Goal: Check status: Check status

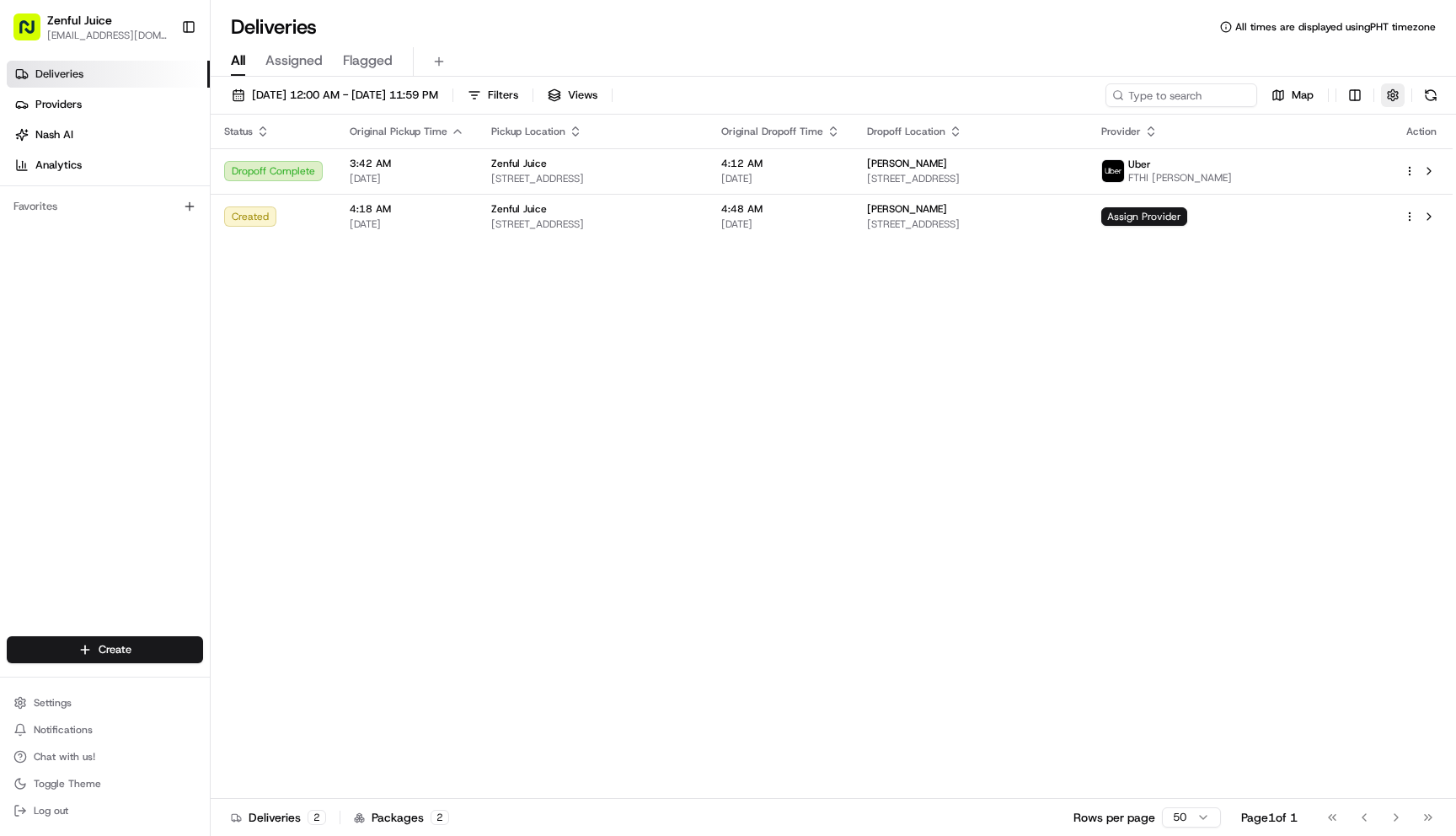
click at [1403, 97] on button "button" at bounding box center [1392, 95] width 23 height 23
click at [1367, 156] on html "Zenful Juice [EMAIL_ADDRESS][DOMAIN_NAME] Toggle Sidebar Deliveries Providers […" at bounding box center [728, 418] width 1456 height 836
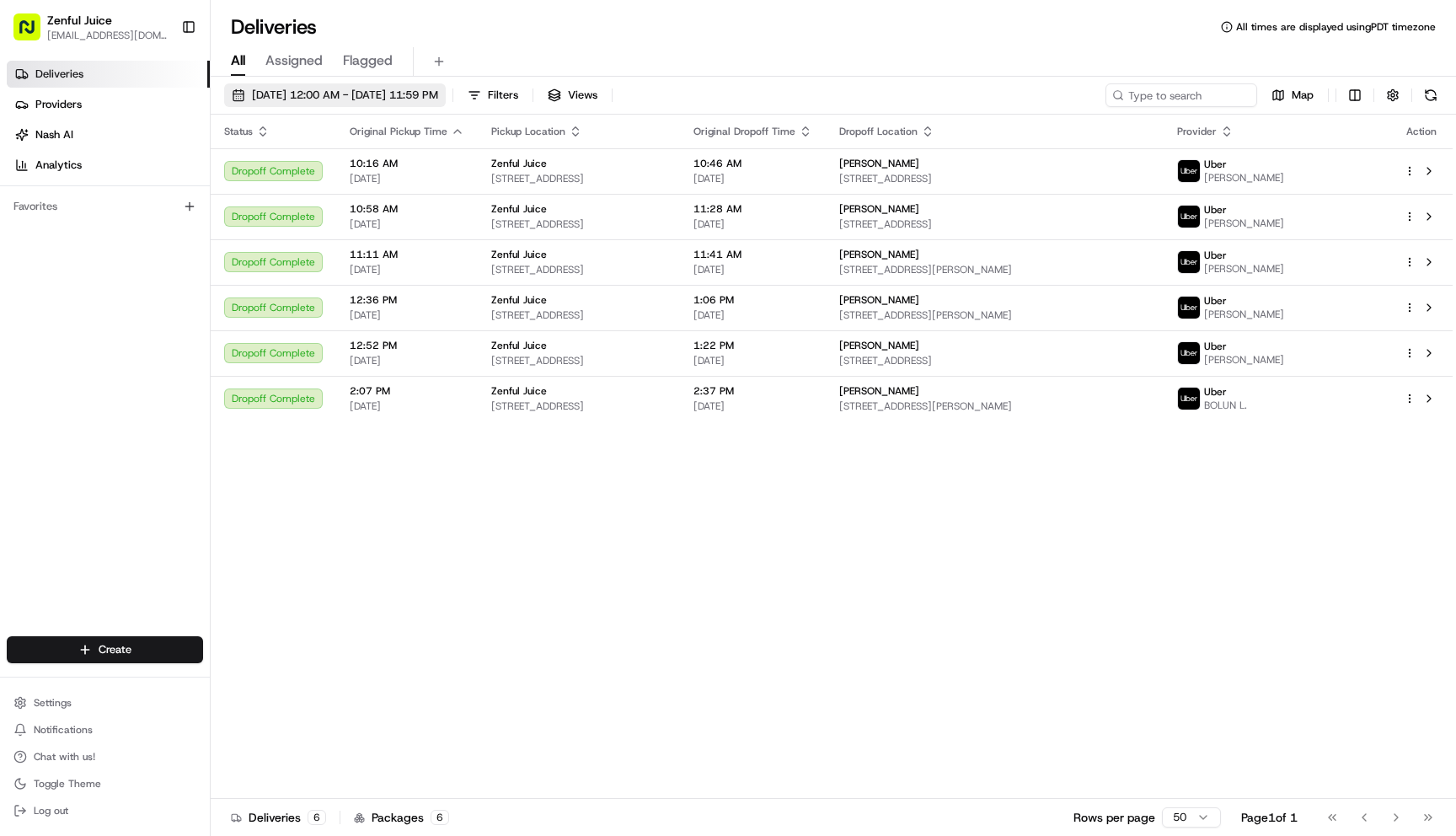
click at [308, 101] on span "06/11/2025 12:00 AM - 06/11/2025 11:59 PM" at bounding box center [345, 95] width 187 height 15
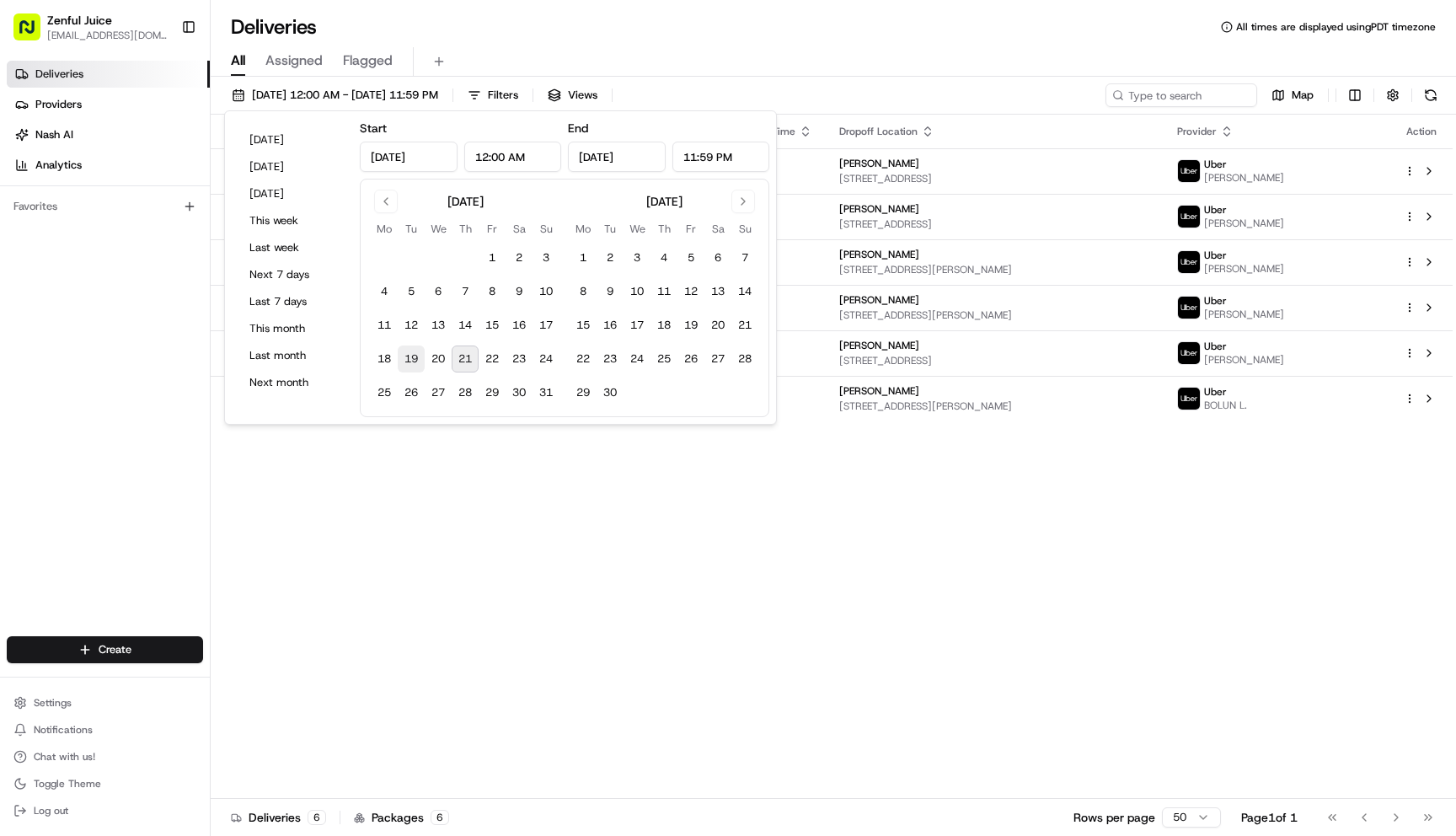
click at [417, 358] on button "19" at bounding box center [411, 359] width 27 height 27
type input "[DATE]"
click at [1004, 476] on div "Status Original Pickup Time Pickup Location Original Dropoff Time Dropoff Locat…" at bounding box center [832, 456] width 1242 height 684
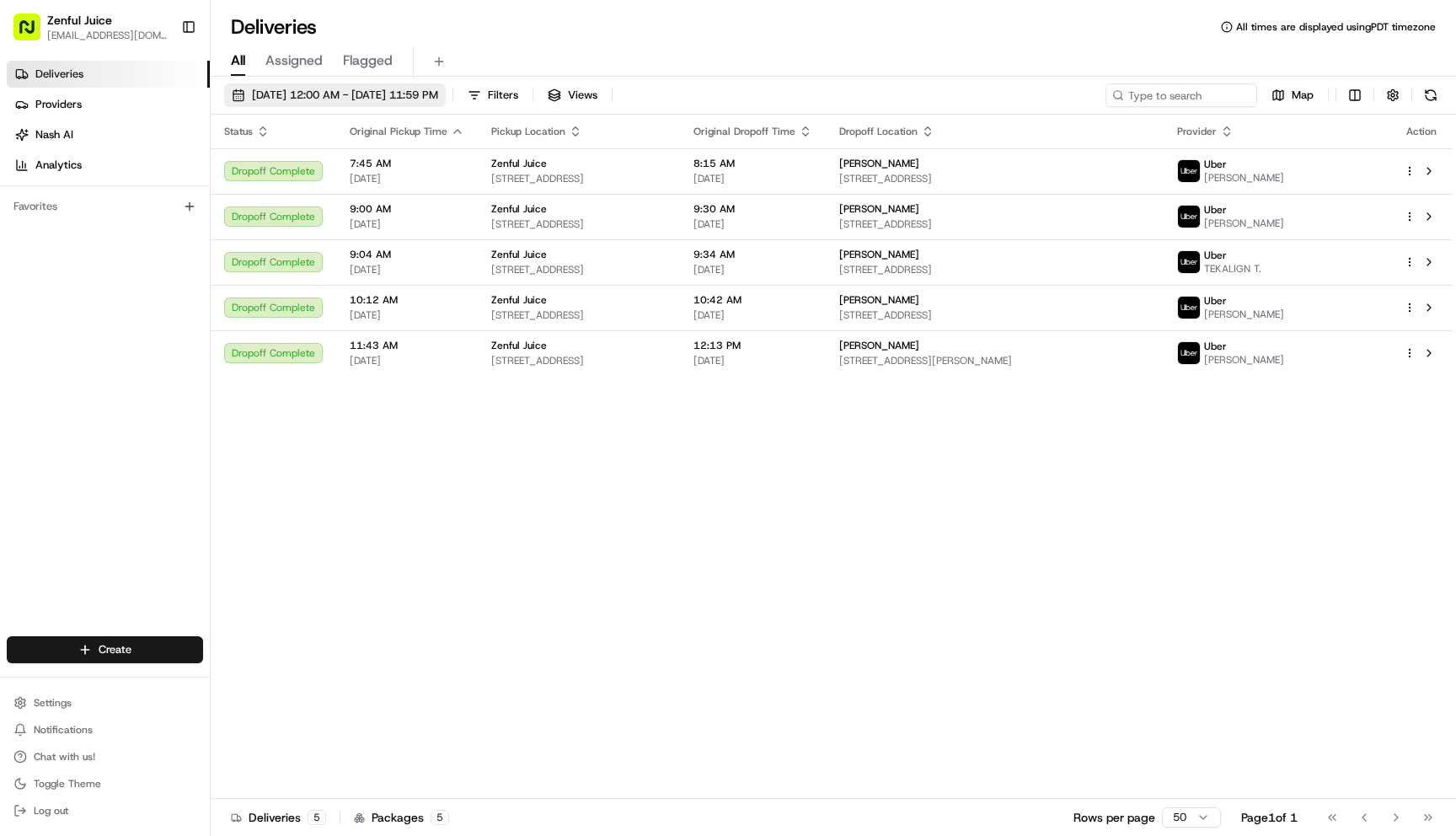
click at [412, 91] on span "[DATE] 12:00 AM - [DATE] 11:59 PM" at bounding box center [345, 95] width 187 height 15
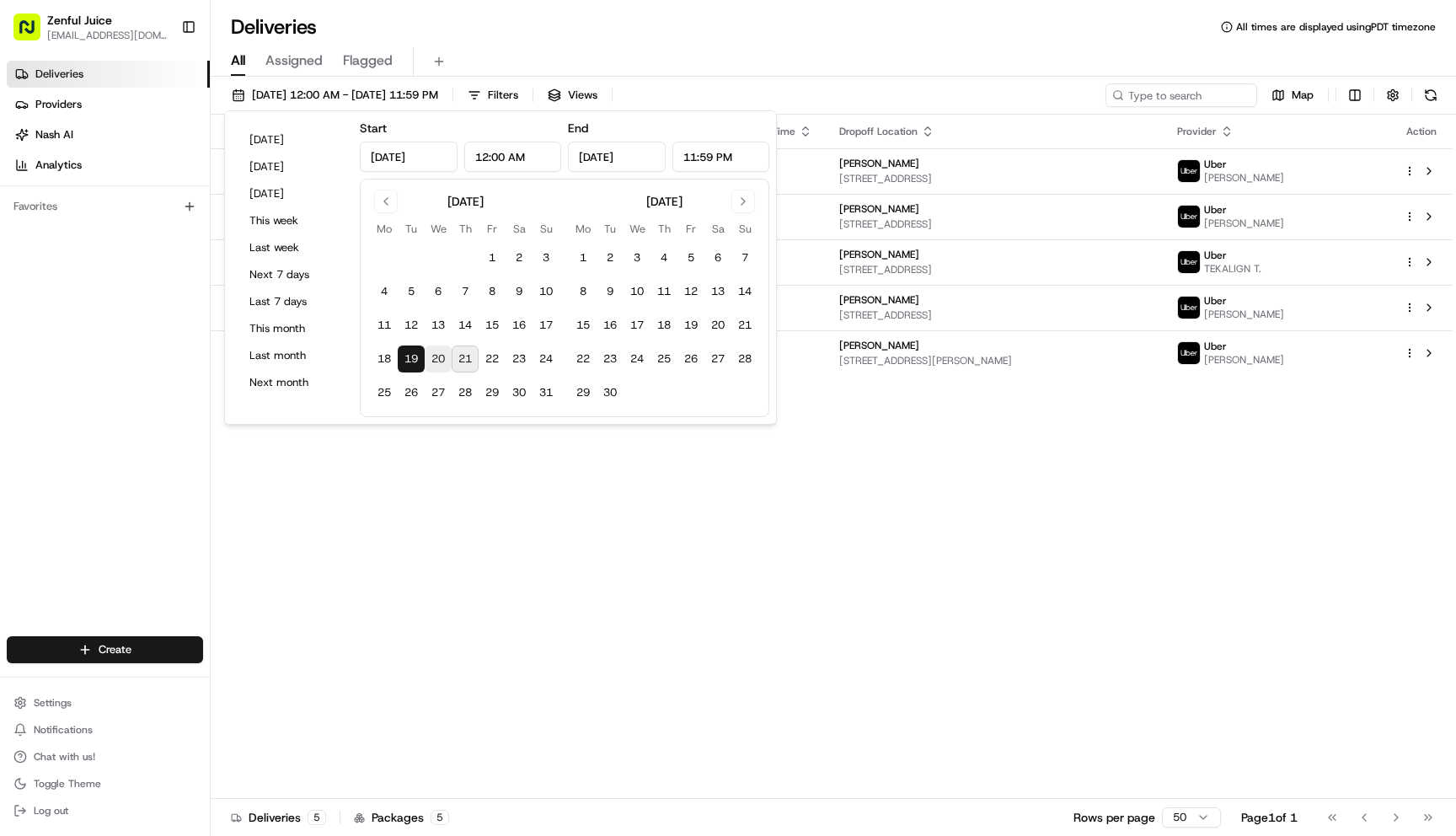
click at [437, 365] on button "20" at bounding box center [438, 359] width 27 height 27
type input "[DATE]"
click at [479, 826] on div "Deliveries 6 Packages 6 Rows per page 50 Page 1 of 1 Go to first page Go to pre…" at bounding box center [833, 816] width 1246 height 37
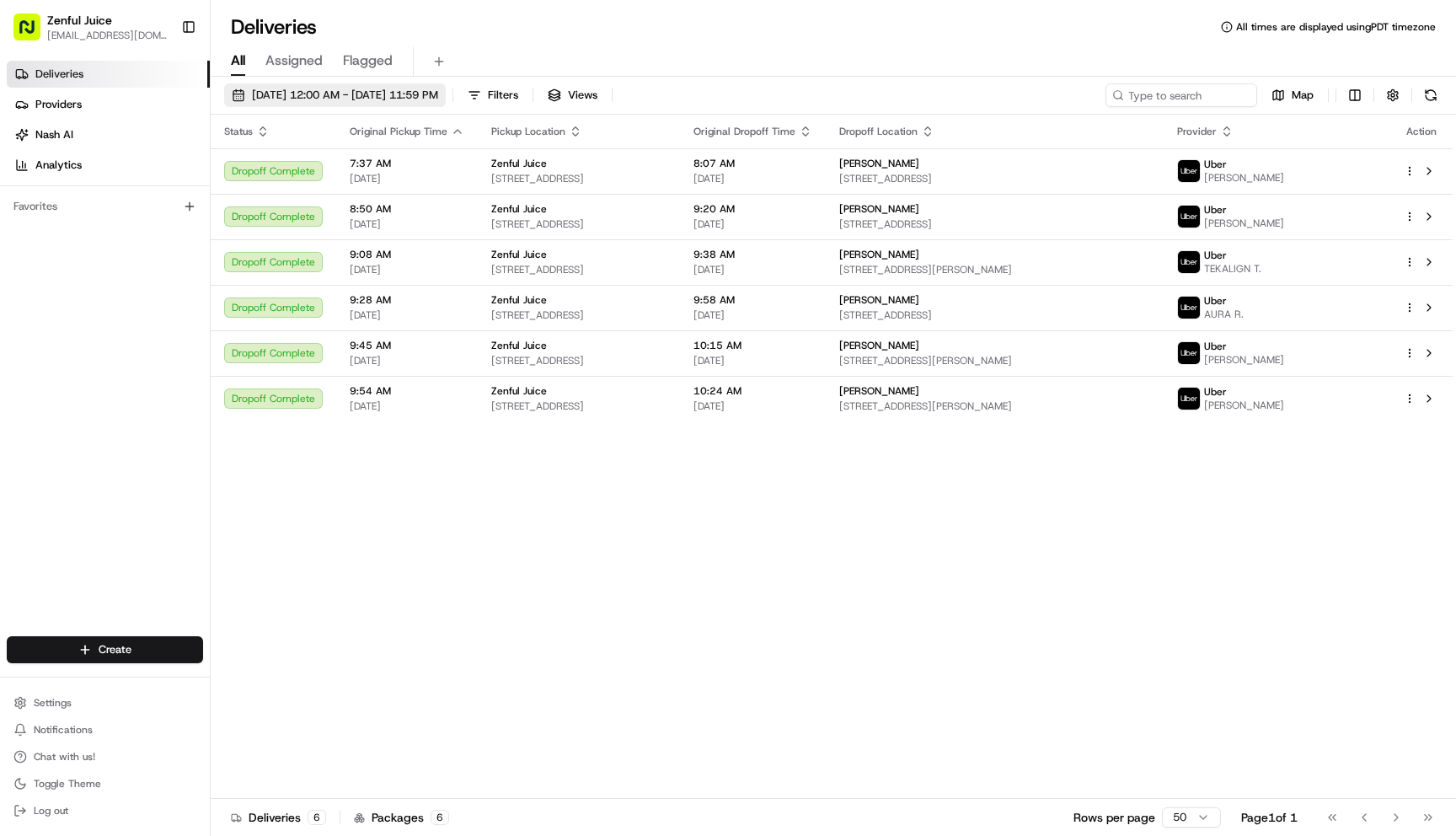
click at [379, 97] on span "[DATE] 12:00 AM - [DATE] 11:59 PM" at bounding box center [345, 95] width 187 height 15
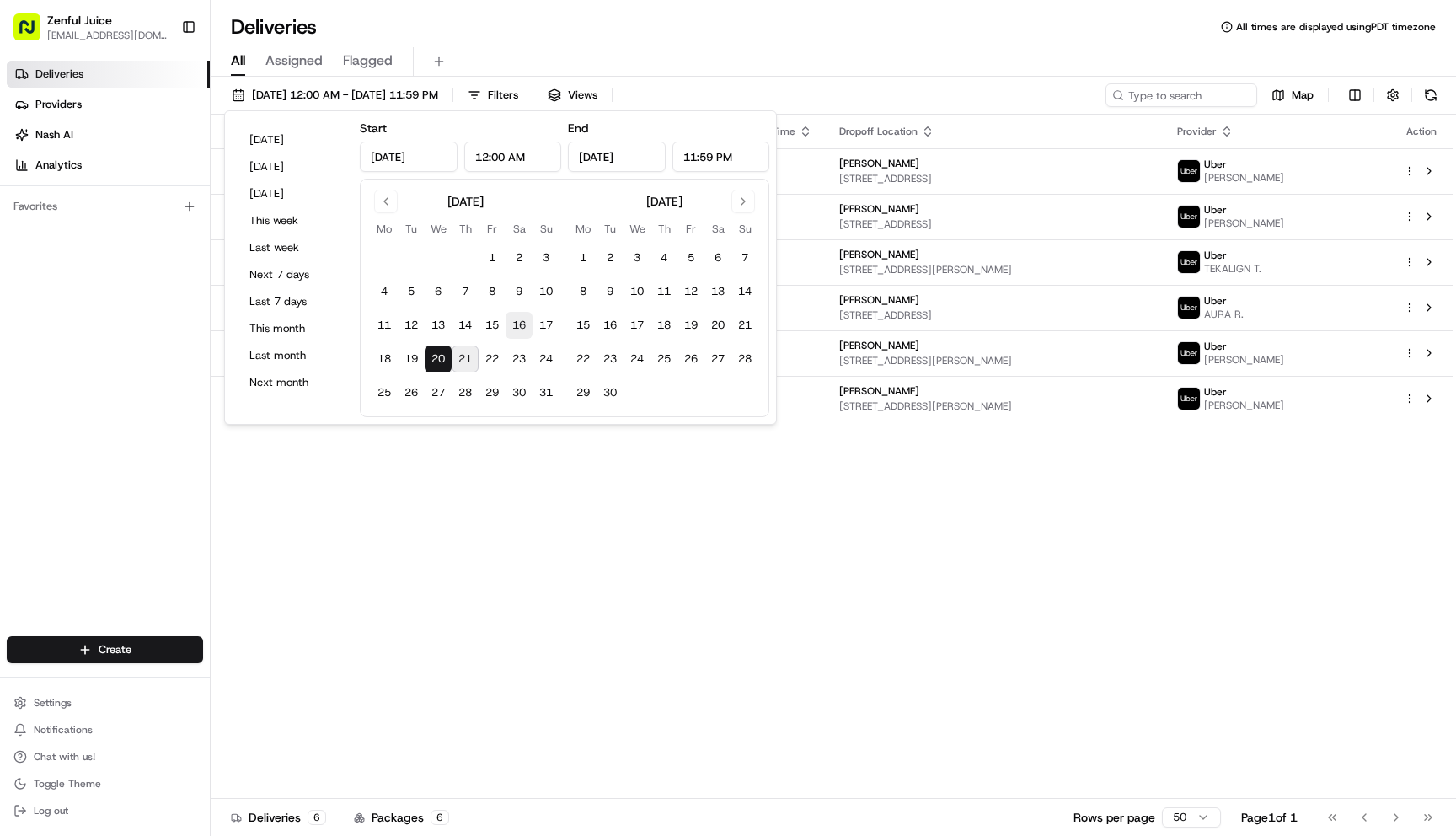
click at [519, 329] on button "16" at bounding box center [518, 325] width 27 height 27
type input "[DATE]"
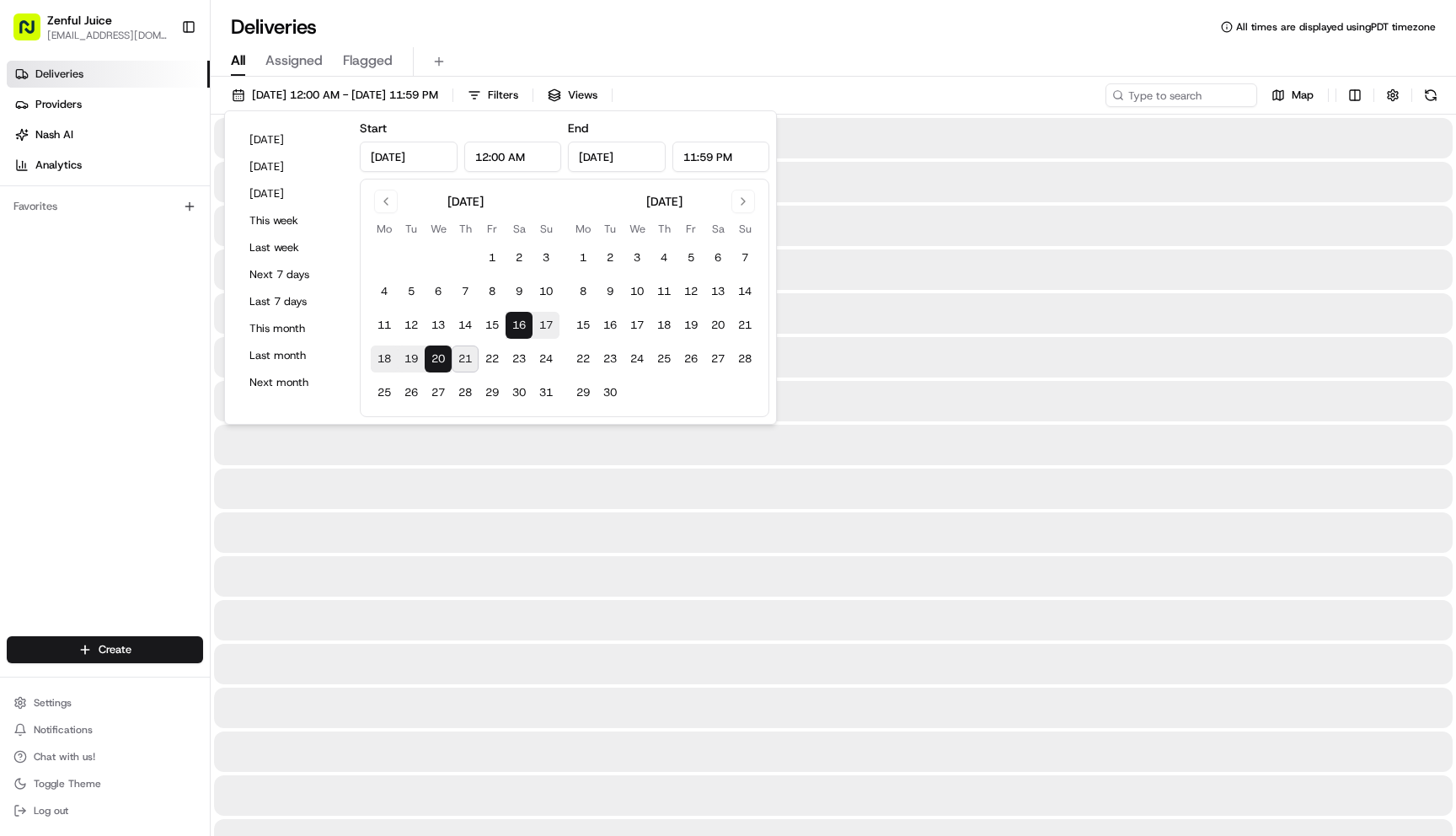
click at [519, 329] on button "16" at bounding box center [518, 325] width 27 height 27
type input "[DATE]"
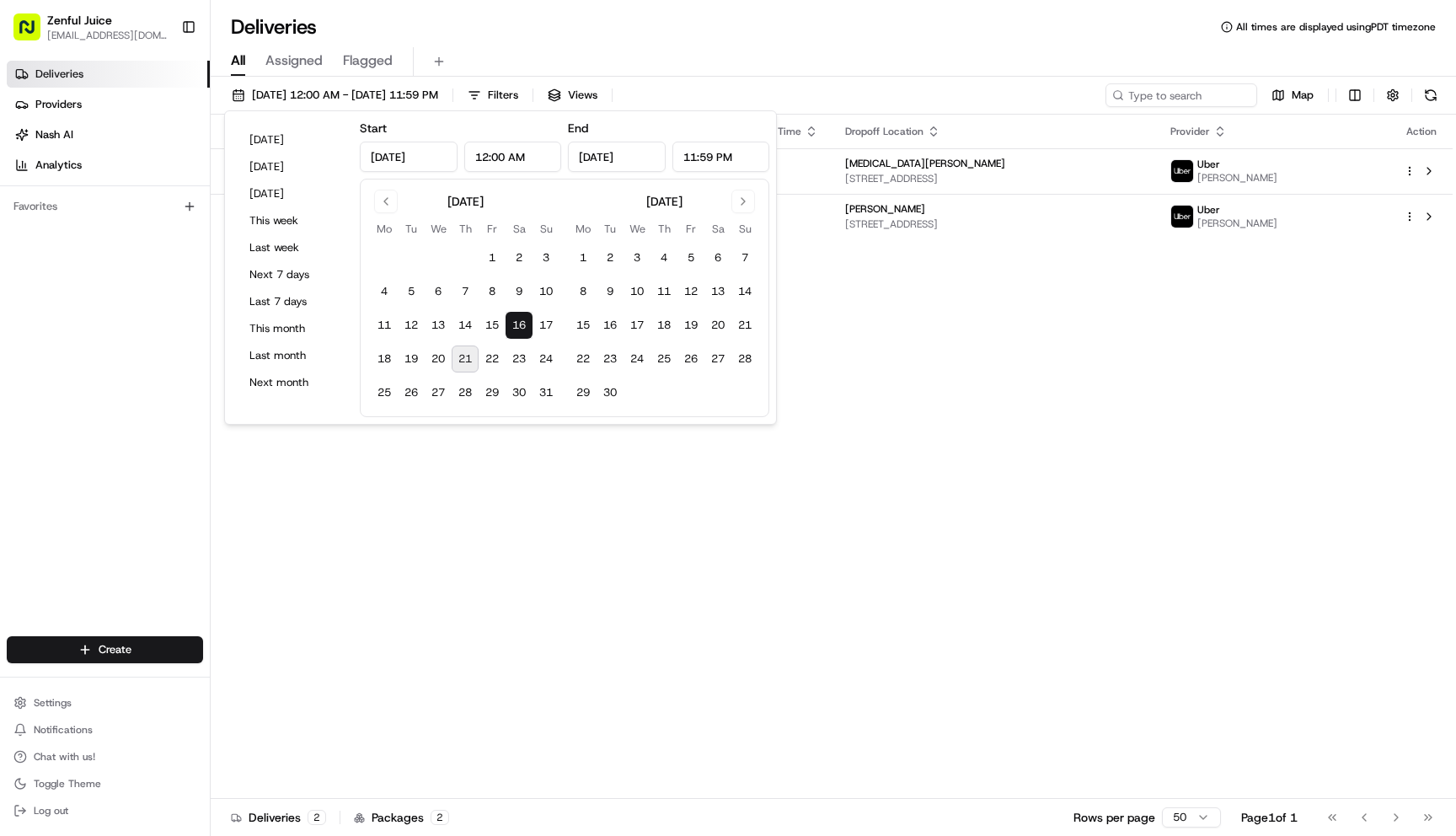
click at [1110, 793] on div "Status Original Pickup Time Pickup Location Original Dropoff Time Dropoff Locat…" at bounding box center [832, 456] width 1242 height 684
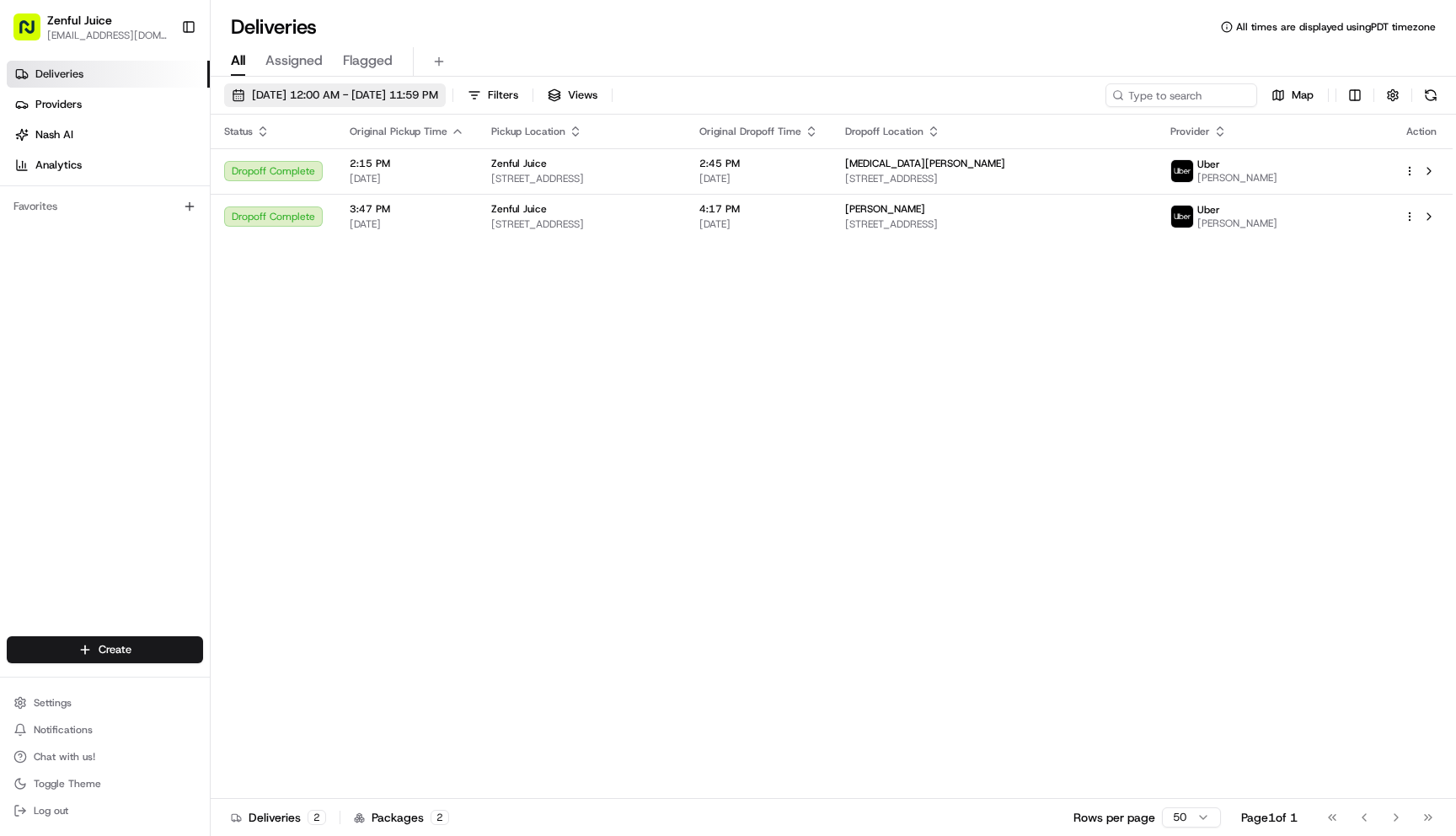
click at [438, 96] on span "[DATE] 12:00 AM - [DATE] 11:59 PM" at bounding box center [345, 95] width 187 height 15
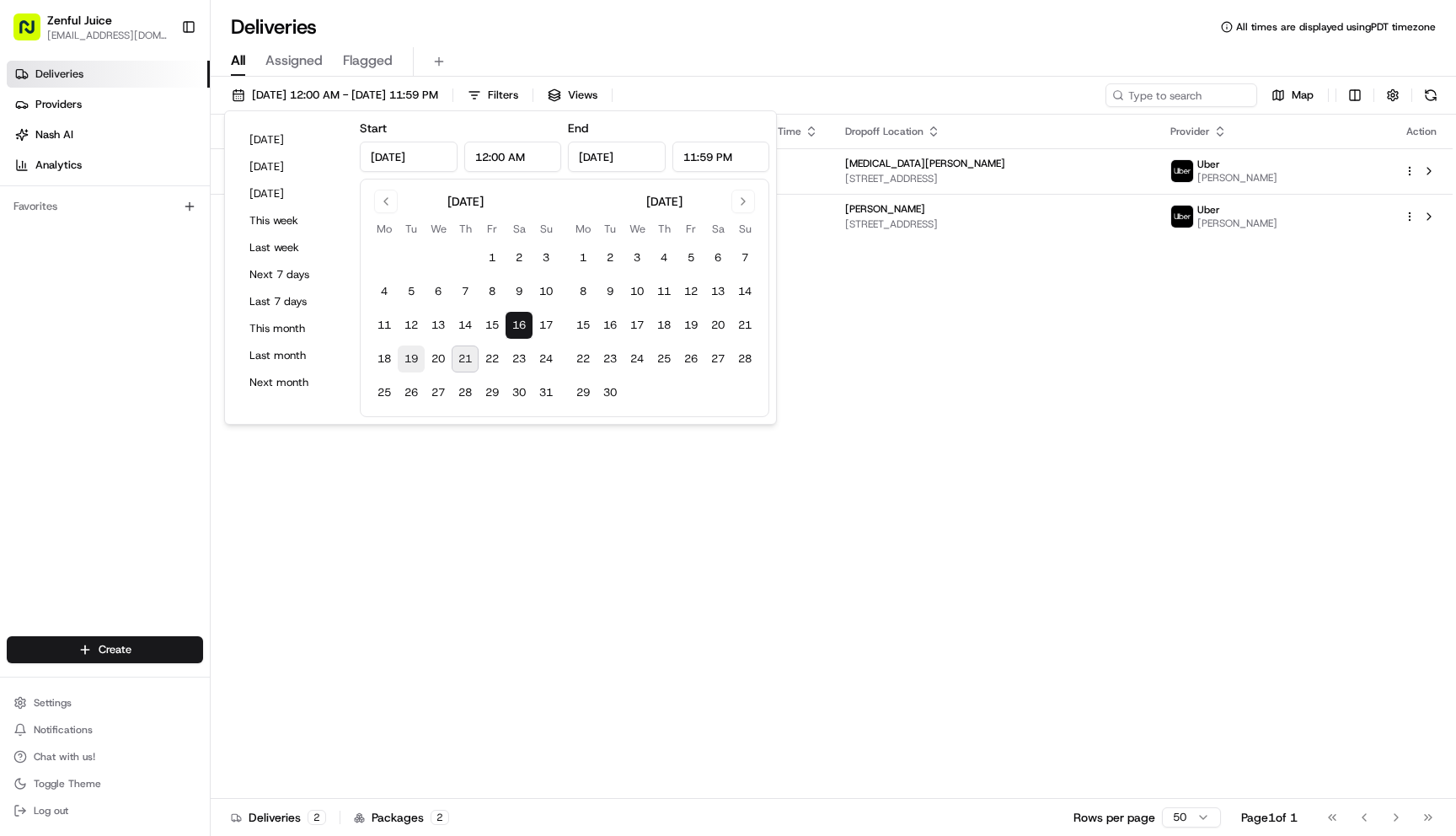
click at [420, 363] on button "19" at bounding box center [411, 359] width 27 height 27
type input "[DATE]"
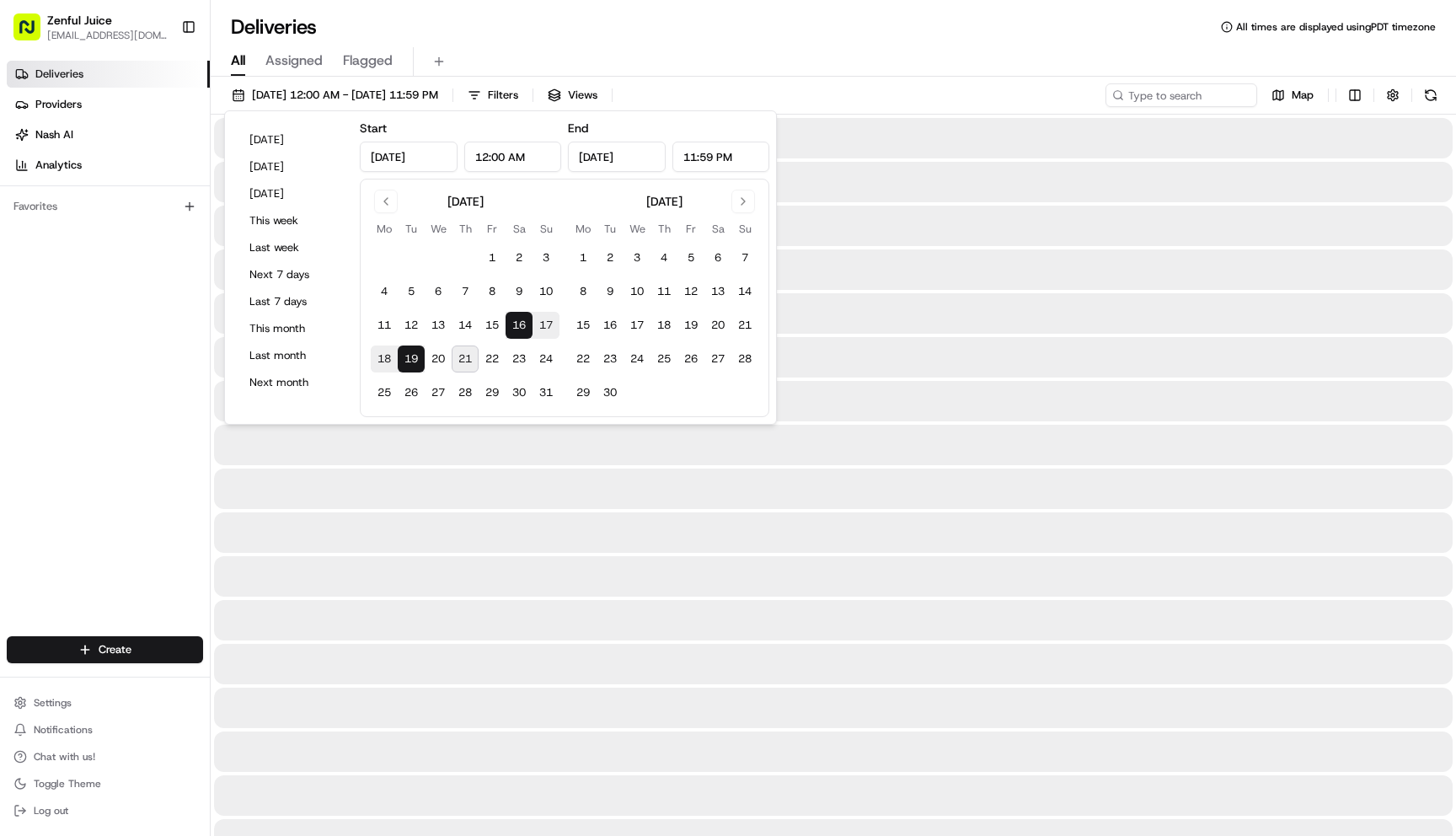
click at [420, 363] on button "19" at bounding box center [411, 359] width 27 height 27
type input "[DATE]"
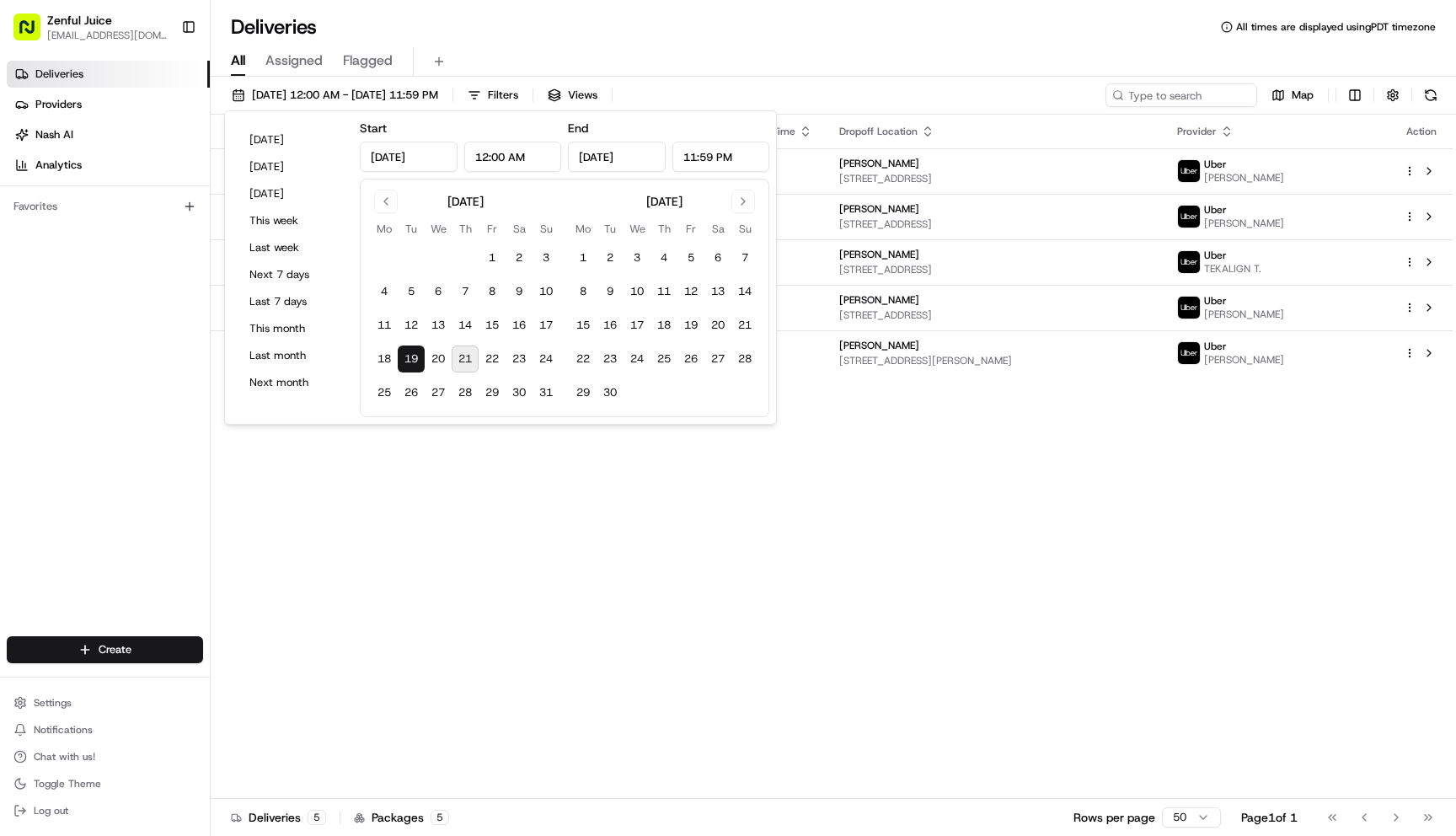
click at [1057, 497] on div "Status Original Pickup Time Pickup Location Original Dropoff Time Dropoff Locat…" at bounding box center [832, 456] width 1242 height 684
